Goal: Information Seeking & Learning: Learn about a topic

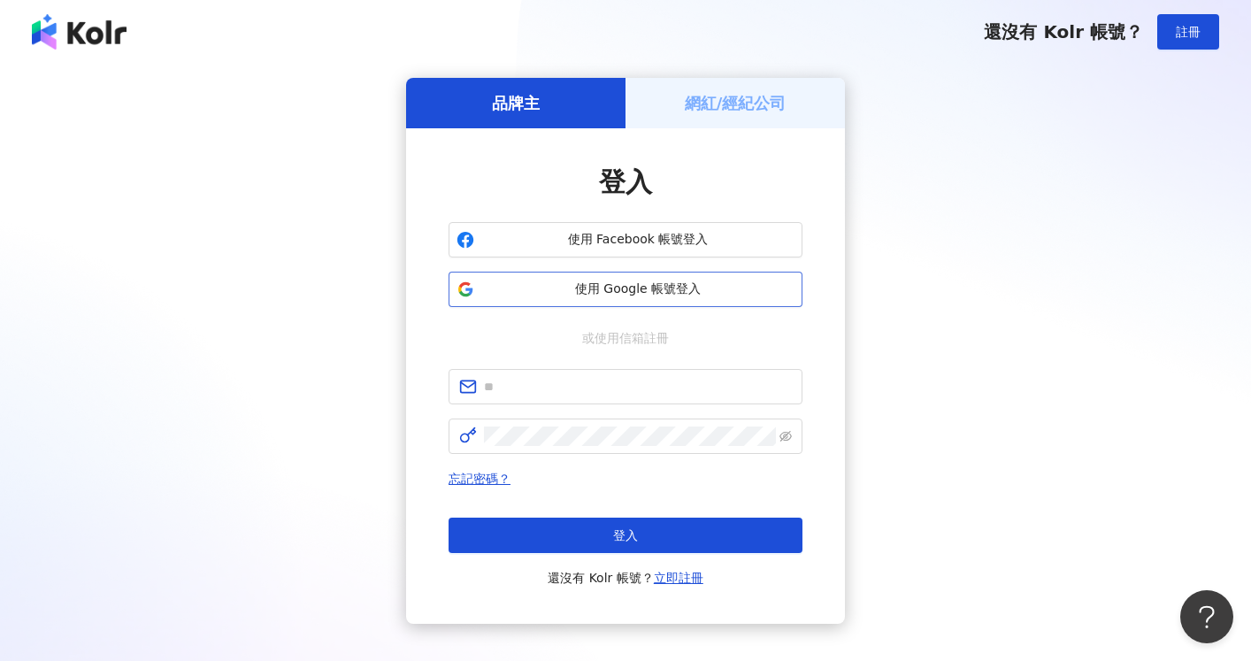
click at [700, 290] on span "使用 Google 帳號登入" at bounding box center [637, 289] width 313 height 18
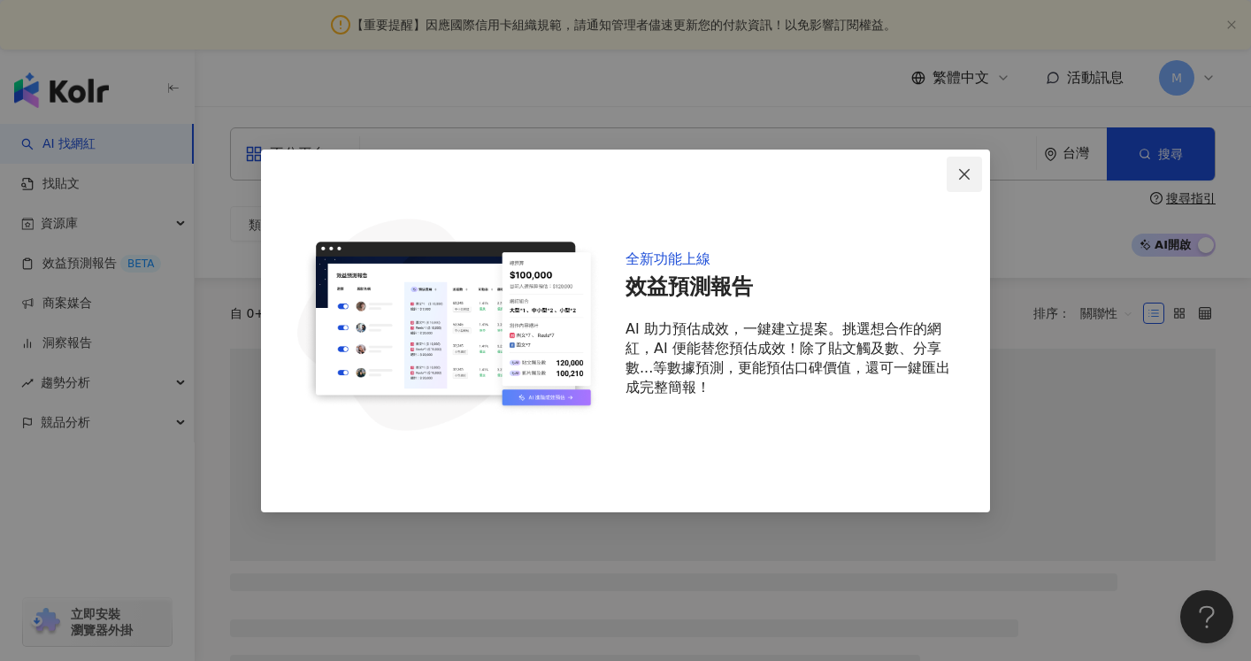
click at [959, 180] on icon "close" at bounding box center [964, 174] width 14 height 14
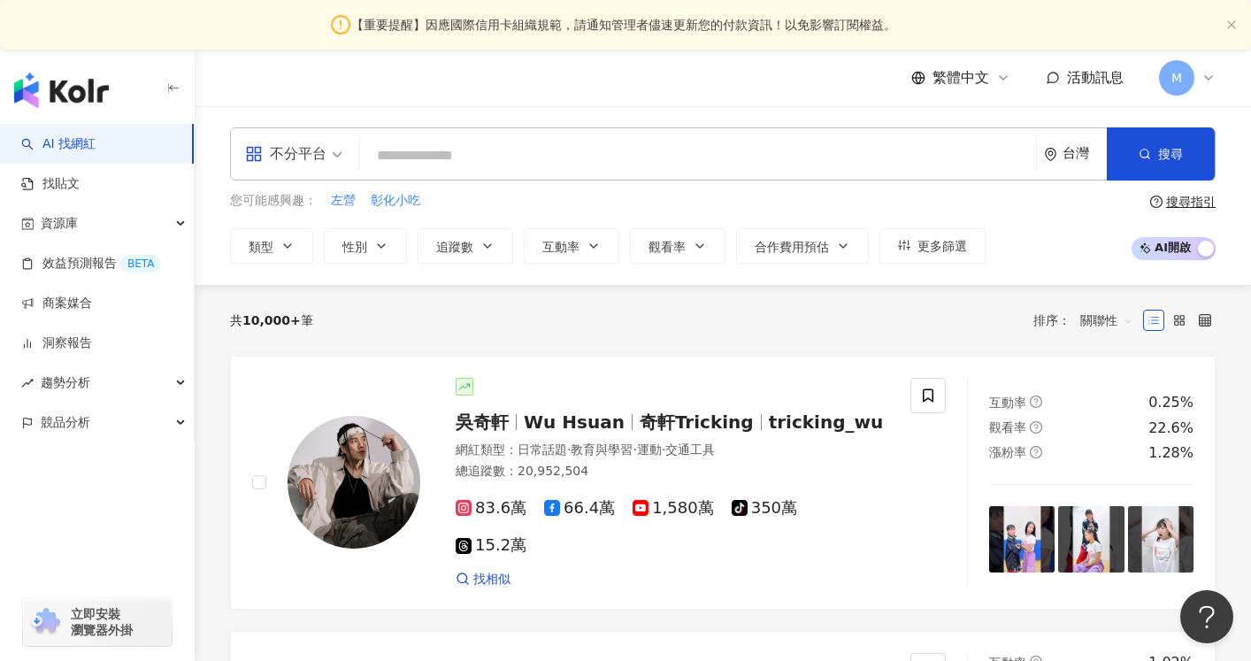
click at [404, 153] on input "search" at bounding box center [698, 156] width 662 height 34
paste input "**********"
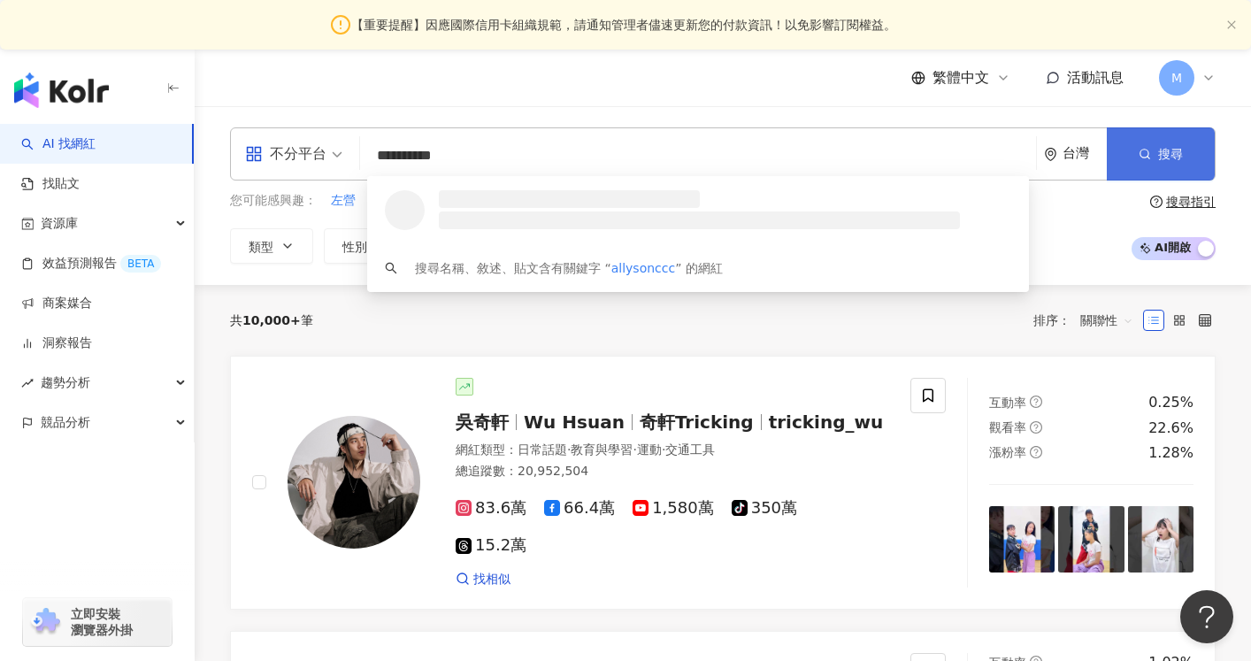
type input "**********"
click at [1132, 158] on button "搜尋" at bounding box center [1161, 153] width 108 height 53
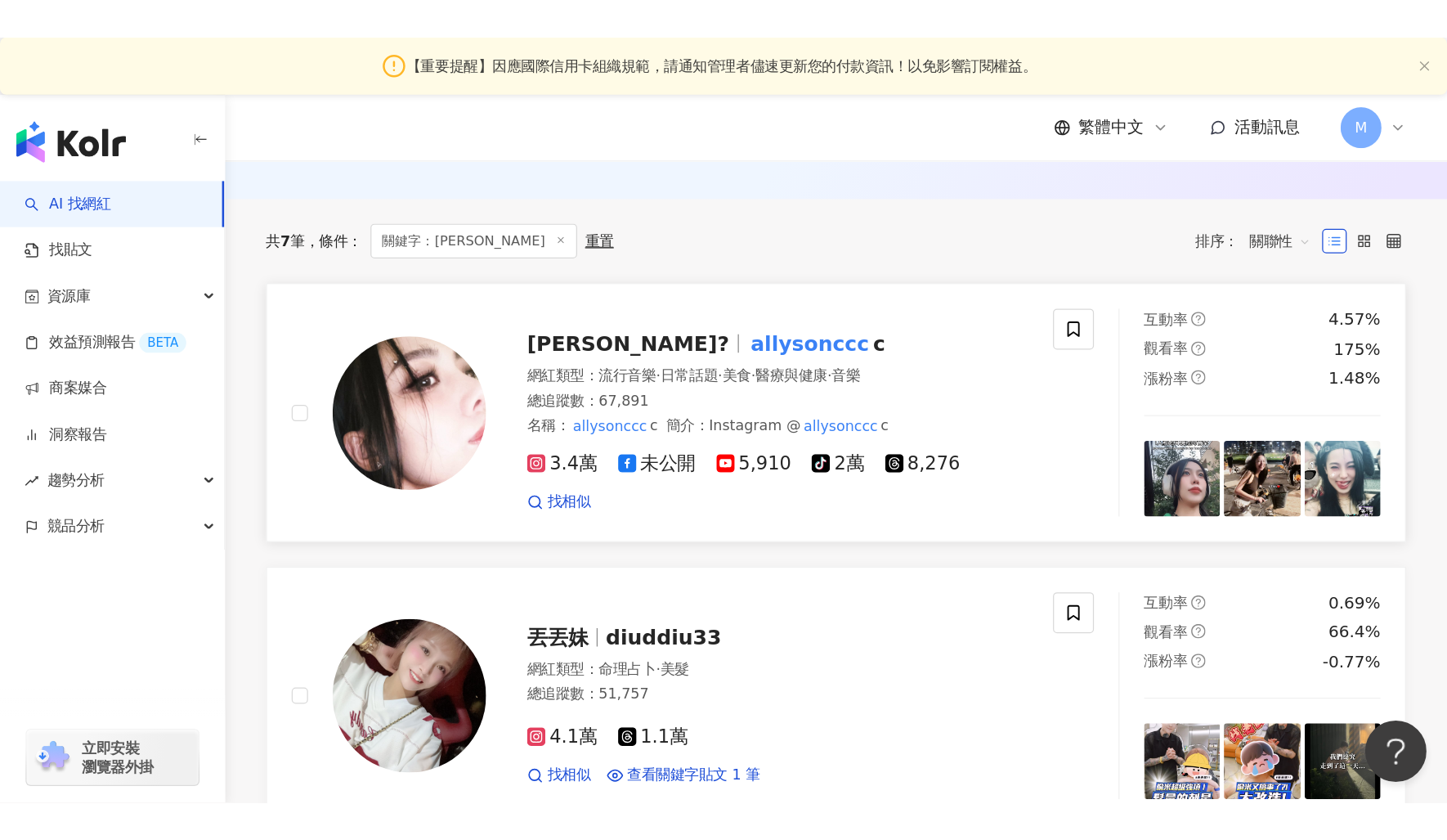
scroll to position [202, 0]
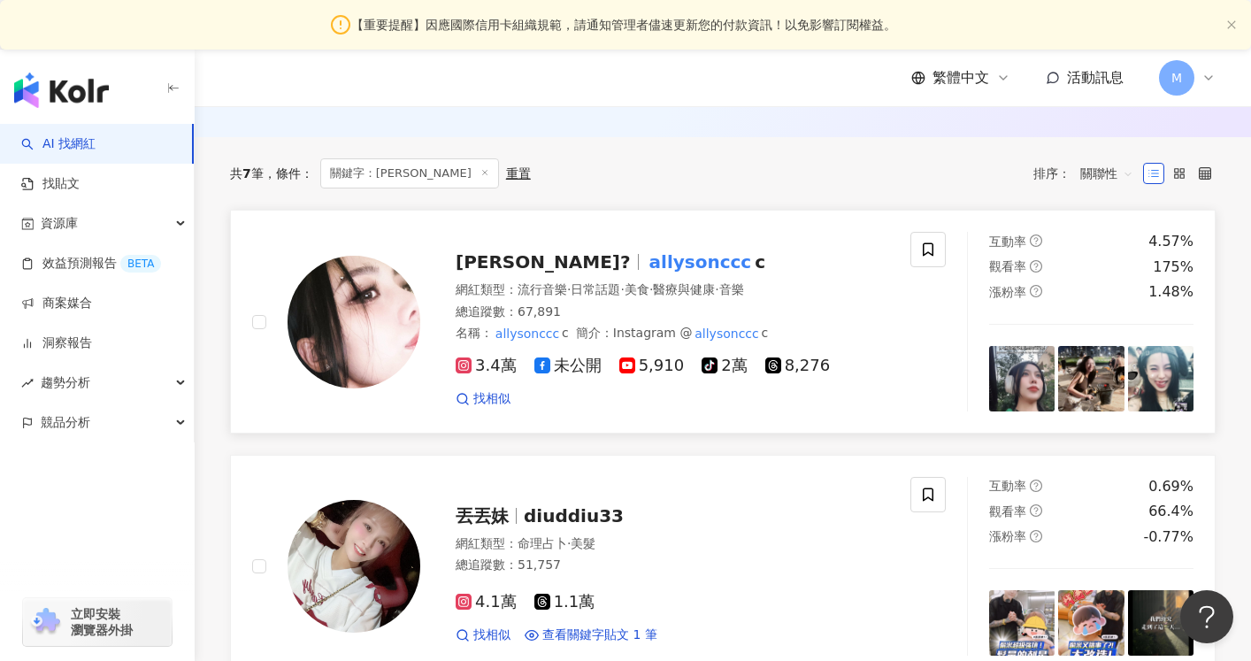
click at [541, 267] on span "[PERSON_NAME]?" at bounding box center [543, 261] width 175 height 21
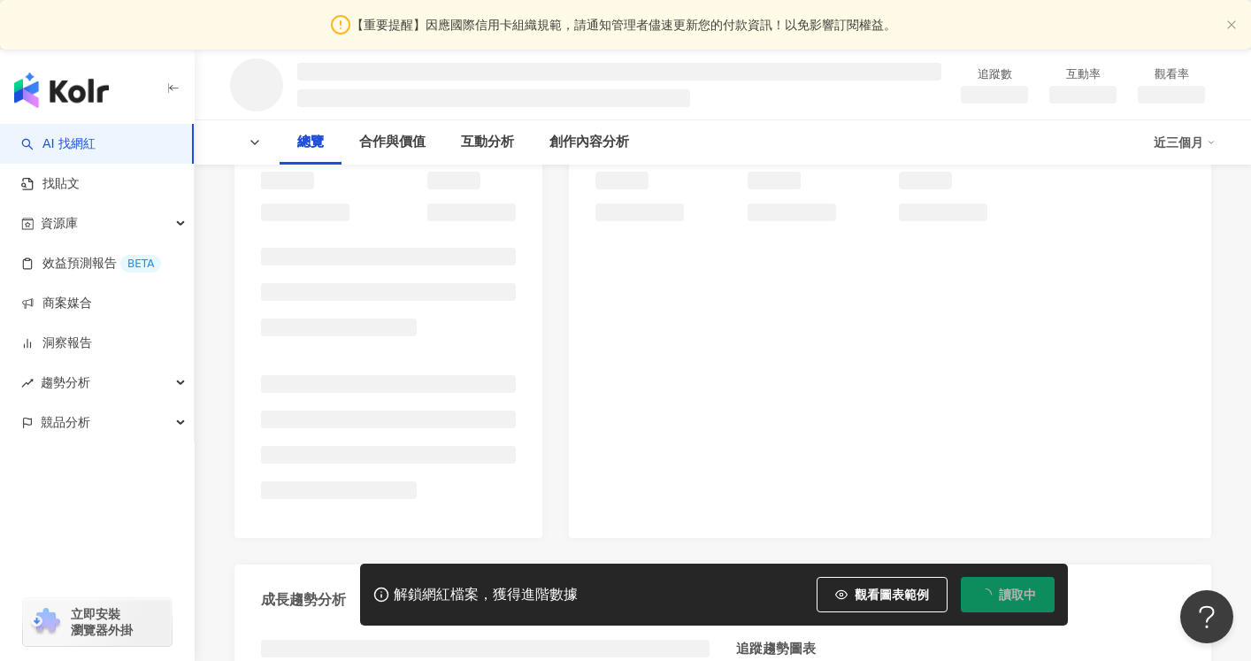
scroll to position [234, 0]
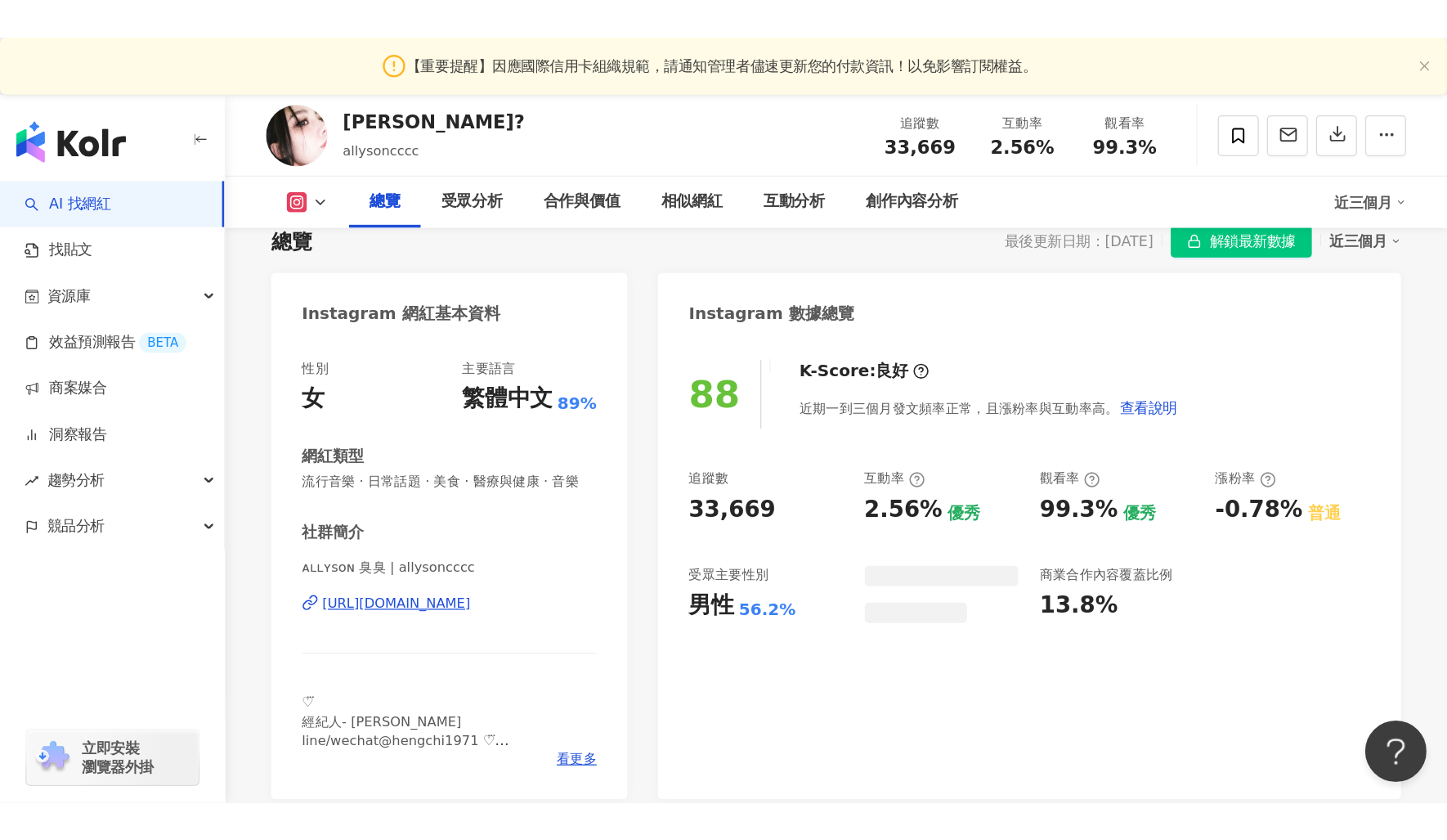
scroll to position [177, 0]
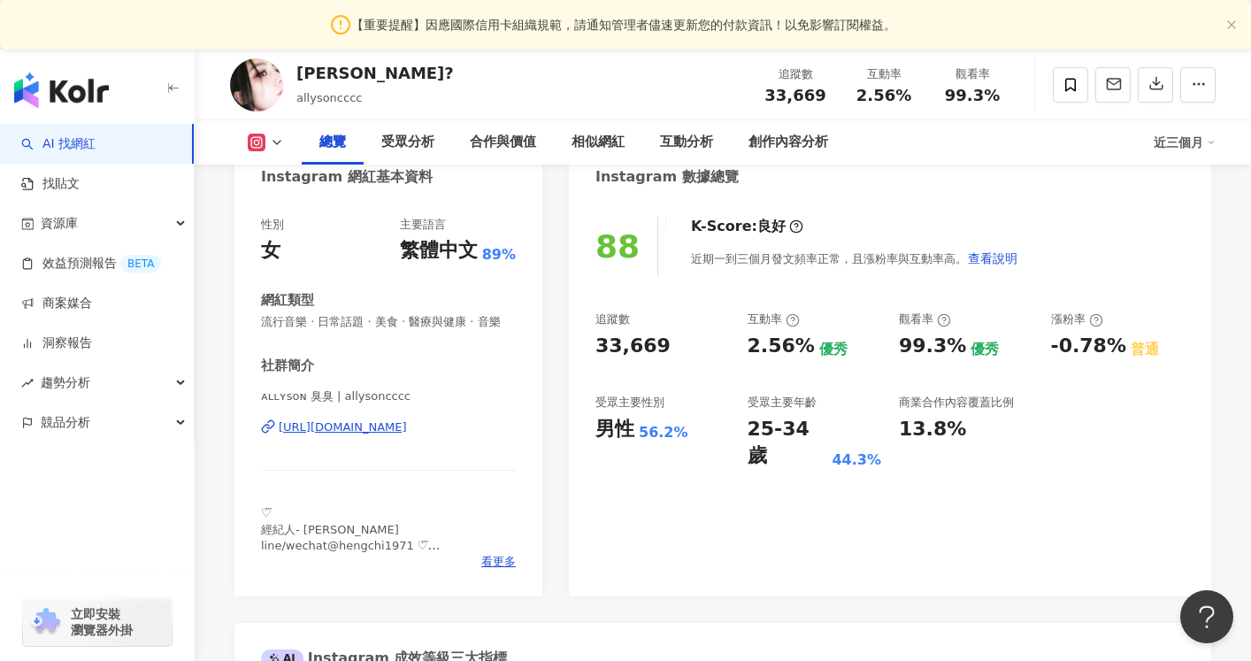
click at [370, 433] on div "[URL][DOMAIN_NAME]" at bounding box center [343, 427] width 128 height 16
click at [1013, 356] on div "99.3% 優秀" at bounding box center [966, 346] width 134 height 27
drag, startPoint x: 802, startPoint y: 345, endPoint x: 742, endPoint y: 347, distance: 60.2
click at [742, 347] on div "追蹤數 33,669 互動率 2.56% 優秀 觀看率 99.3% 優秀 漲粉率 -0.78% 普通 受眾主要性別 男性 56.2% 受眾主要年齡 25-34…" at bounding box center [889, 390] width 589 height 158
copy div "2.56%"
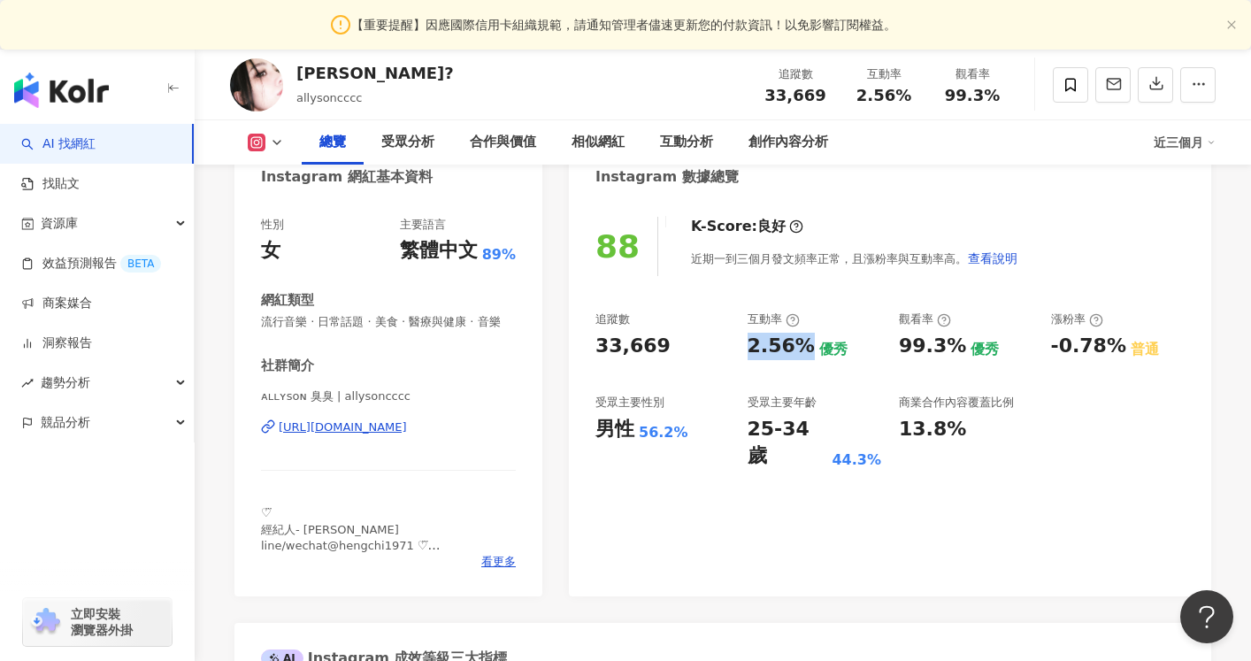
click at [764, 357] on div "2.56%" at bounding box center [781, 346] width 67 height 27
